Goal: Communication & Community: Connect with others

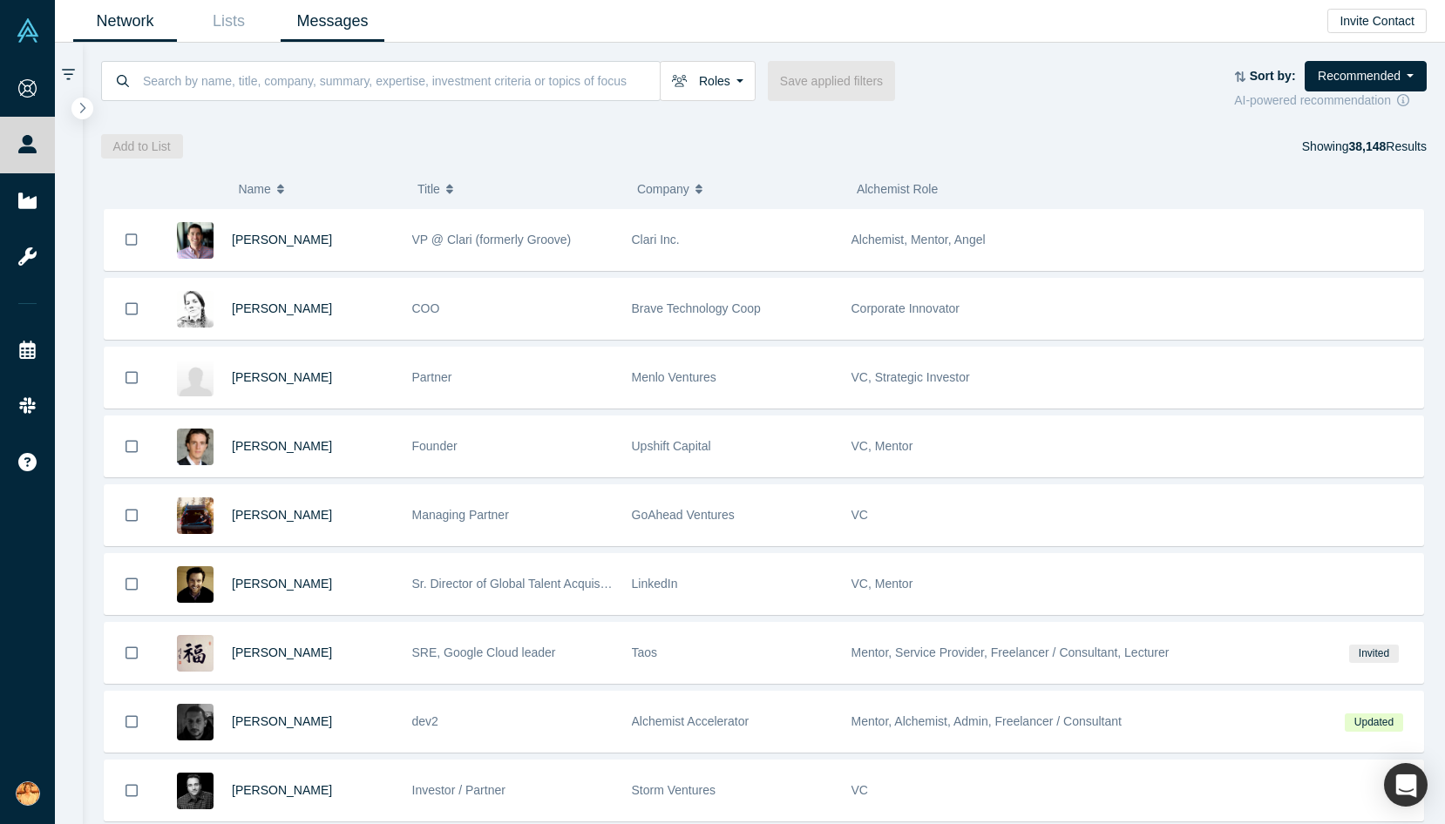
click at [330, 21] on link "Messages" at bounding box center [333, 21] width 104 height 41
